Goal: Use online tool/utility: Utilize a website feature to perform a specific function

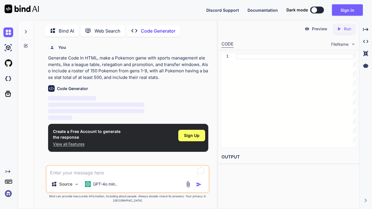
scroll to position [2, 0]
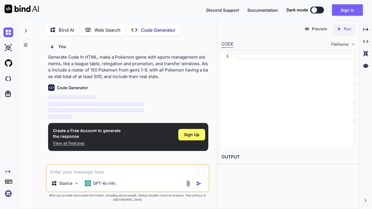
type textarea "x"
click at [193, 136] on span "Sign Up" at bounding box center [191, 135] width 15 height 6
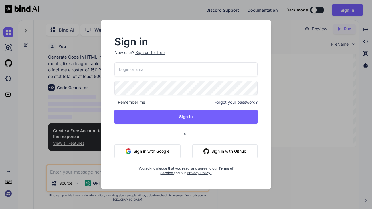
click at [134, 62] on p "New user? Sign up for free" at bounding box center [185, 56] width 143 height 13
click at [136, 68] on input "email" at bounding box center [185, 69] width 143 height 14
type input "[EMAIL_ADDRESS][DOMAIN_NAME]"
drag, startPoint x: 169, startPoint y: 70, endPoint x: 97, endPoint y: 68, distance: 71.8
click at [97, 68] on div "Sign in New user? Sign up for free [EMAIL_ADDRESS][DOMAIN_NAME] Remember me For…" at bounding box center [186, 104] width 186 height 169
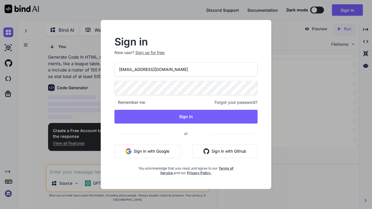
click at [160, 53] on div "Sign up for free" at bounding box center [149, 53] width 29 height 6
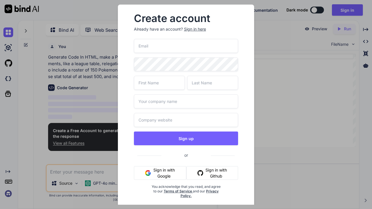
click at [148, 51] on input "email" at bounding box center [186, 46] width 104 height 14
paste input "[EMAIL_ADDRESS][DOMAIN_NAME]"
type input "[EMAIL_ADDRESS][DOMAIN_NAME]"
click at [147, 84] on input "text" at bounding box center [159, 83] width 51 height 14
type input "[PERSON_NAME]"
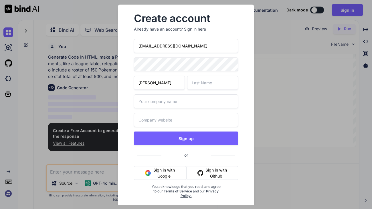
click at [191, 84] on input "text" at bounding box center [212, 83] width 51 height 14
type input "djouffo"
click at [170, 100] on input "text" at bounding box center [186, 101] width 104 height 14
type input "Game"
click at [170, 119] on input "text" at bounding box center [186, 120] width 104 height 14
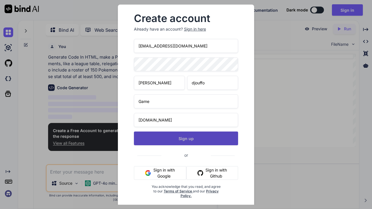
type input "[DOMAIN_NAME]"
click at [183, 138] on button "Sign up" at bounding box center [186, 139] width 104 height 14
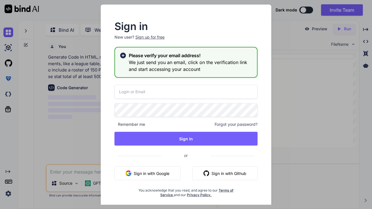
click at [177, 93] on input "email" at bounding box center [185, 92] width 143 height 14
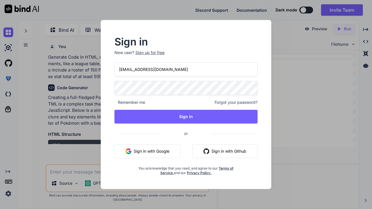
type input "[EMAIL_ADDRESS][DOMAIN_NAME]"
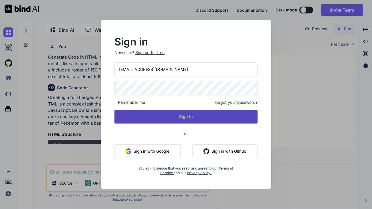
click at [167, 111] on button "Sign In" at bounding box center [185, 117] width 143 height 14
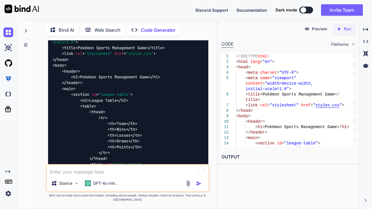
scroll to position [152, 0]
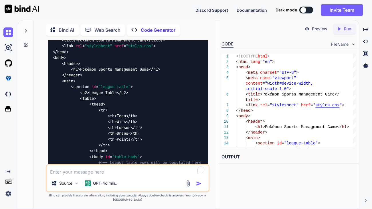
click at [60, 175] on textarea "To enrich screen reader interactions, please activate Accessibility in Grammarl…" at bounding box center [128, 170] width 162 height 10
type textarea "Please create the full game."
click at [199, 187] on img "button" at bounding box center [199, 184] width 6 height 6
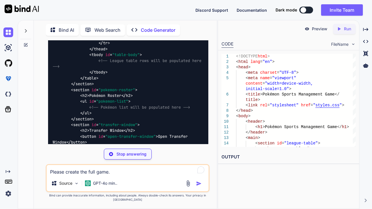
scroll to position [1182, 0]
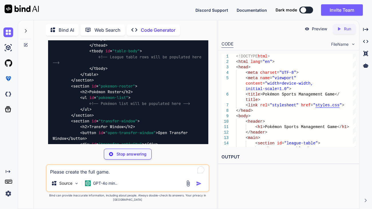
click at [83, 173] on textarea "Please create the full game." at bounding box center [128, 170] width 162 height 10
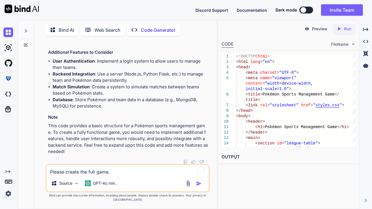
scroll to position [2450, 0]
click at [342, 31] on icon "Created with Pixso." at bounding box center [339, 28] width 7 height 5
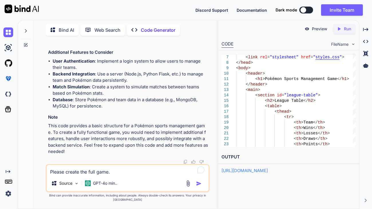
click at [268, 168] on link "[URL][DOMAIN_NAME]" at bounding box center [244, 170] width 46 height 5
click at [320, 28] on p "Preview" at bounding box center [319, 29] width 15 height 6
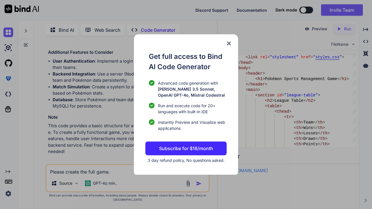
click at [233, 43] on div "Get full access to Bind AI Code Generator Advanced code generation with [PERSON…" at bounding box center [186, 104] width 104 height 140
click at [228, 47] on div "Get full access to Bind AI Code Generator Advanced code generation with [PERSON…" at bounding box center [186, 104] width 104 height 140
click at [228, 44] on img at bounding box center [228, 43] width 7 height 7
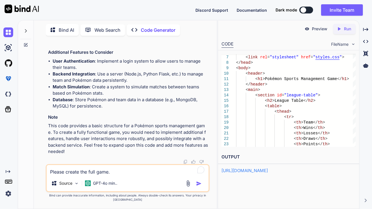
scroll to position [2475, 0]
click at [87, 175] on textarea "Please create the full game." at bounding box center [128, 170] width 162 height 10
type textarea "Make the full game"
click at [198, 187] on img "button" at bounding box center [199, 184] width 6 height 6
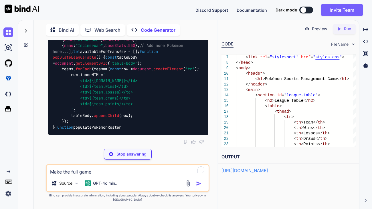
scroll to position [3124, 0]
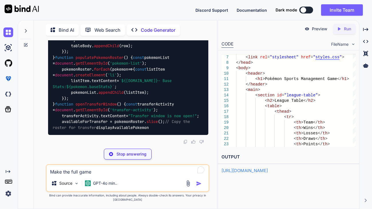
click at [70, 175] on textarea "Make the full game" at bounding box center [128, 170] width 162 height 10
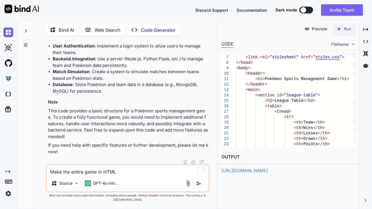
type textarea "Make the entire game in HTML"
click at [199, 187] on img "button" at bounding box center [199, 184] width 6 height 6
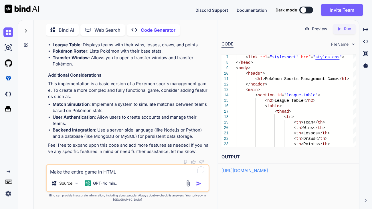
scroll to position [5339, 0]
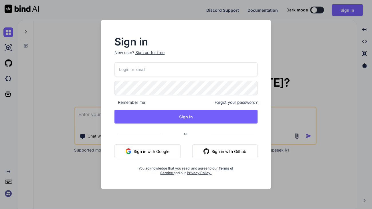
type textarea "x"
click at [185, 73] on input "email" at bounding box center [185, 69] width 143 height 14
type input "[EMAIL_ADDRESS][DOMAIN_NAME]"
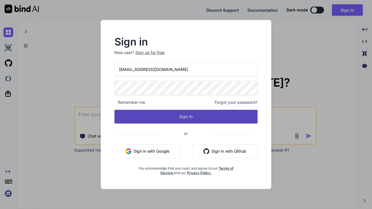
click at [180, 112] on button "Sign In" at bounding box center [185, 117] width 143 height 14
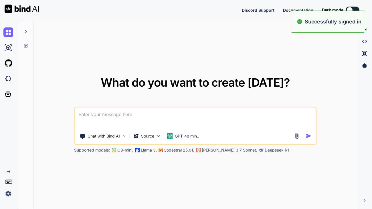
type textarea "x"
